Goal: Task Accomplishment & Management: Manage account settings

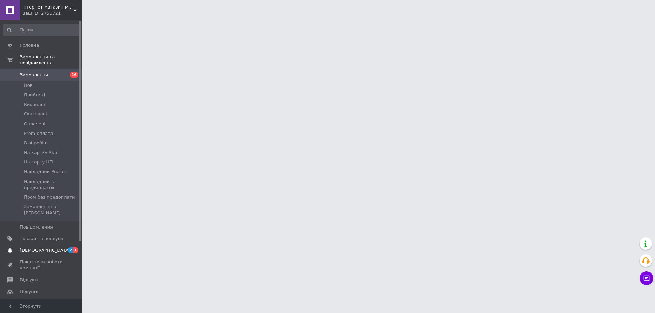
click at [50, 248] on span "[DEMOGRAPHIC_DATA]" at bounding box center [41, 251] width 43 height 6
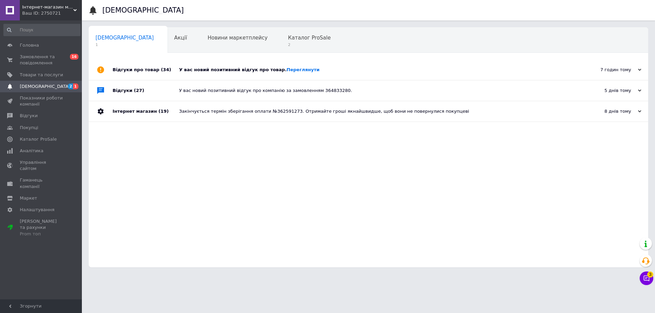
click at [212, 76] on div "У вас новий позитивний відгук про товар. Переглянути" at bounding box center [376, 70] width 394 height 20
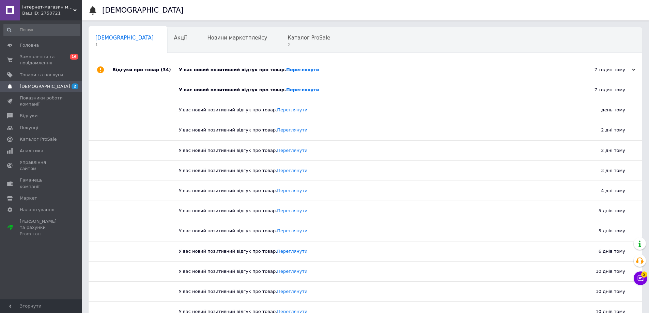
click at [212, 76] on div "У вас новий позитивний відгук про товар. Переглянути" at bounding box center [373, 70] width 389 height 20
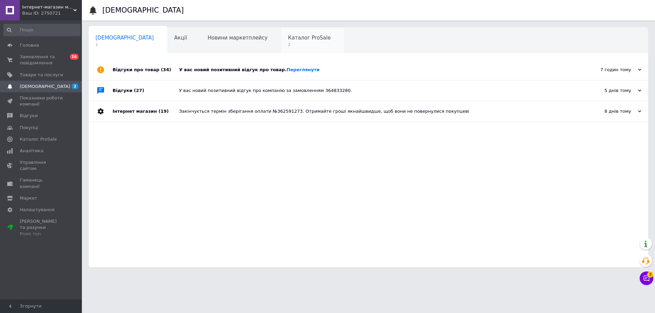
click at [288, 38] on span "Каталог ProSale" at bounding box center [309, 38] width 43 height 6
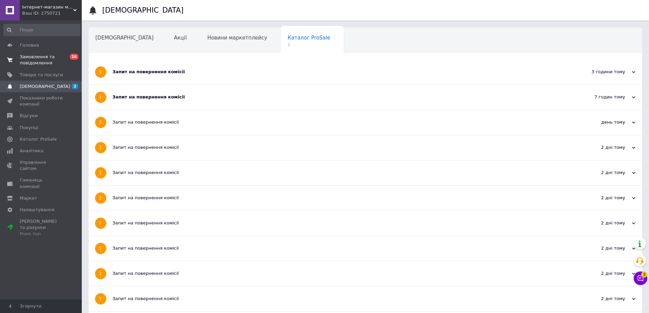
click at [36, 65] on span "Замовлення та повідомлення" at bounding box center [41, 60] width 43 height 12
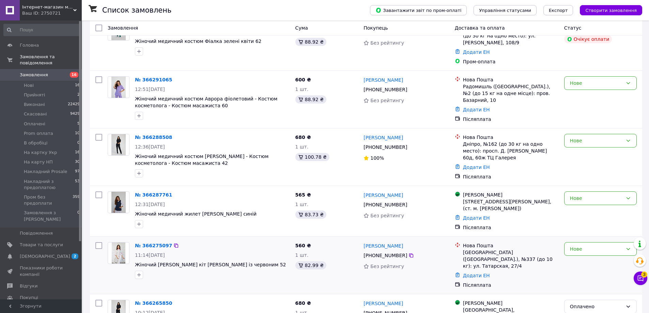
scroll to position [68, 0]
